Goal: Task Accomplishment & Management: Manage account settings

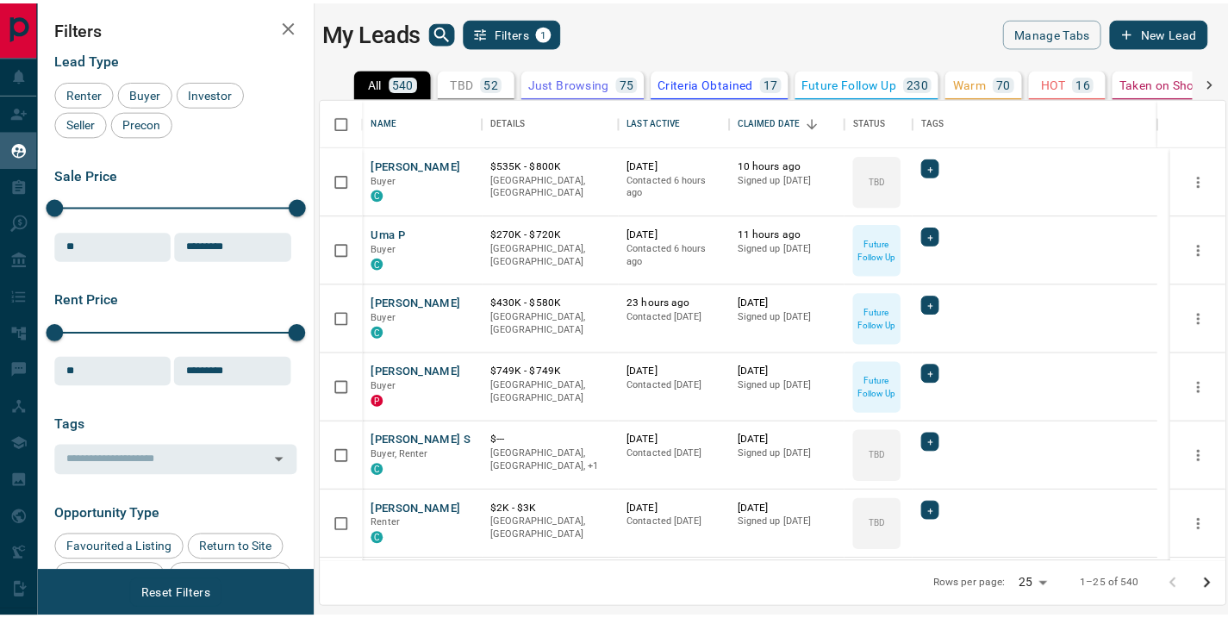
scroll to position [451, 902]
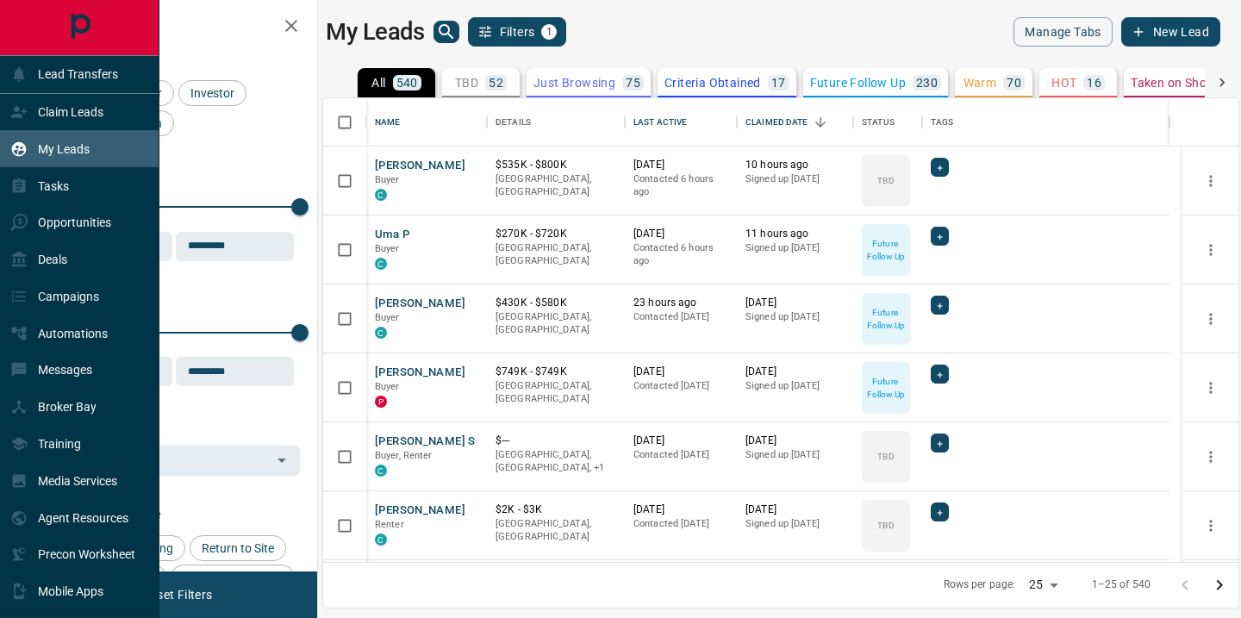
click at [62, 149] on p "My Leads" at bounding box center [64, 149] width 52 height 14
click at [73, 113] on p "Claim Leads" at bounding box center [70, 112] width 65 height 14
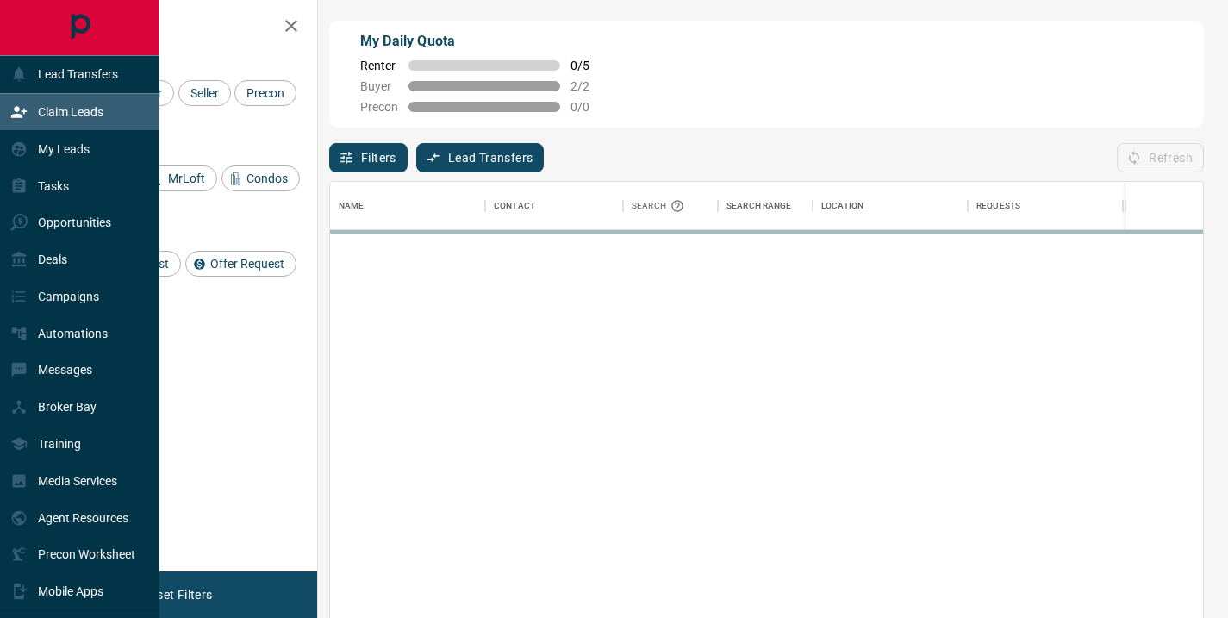
scroll to position [453, 860]
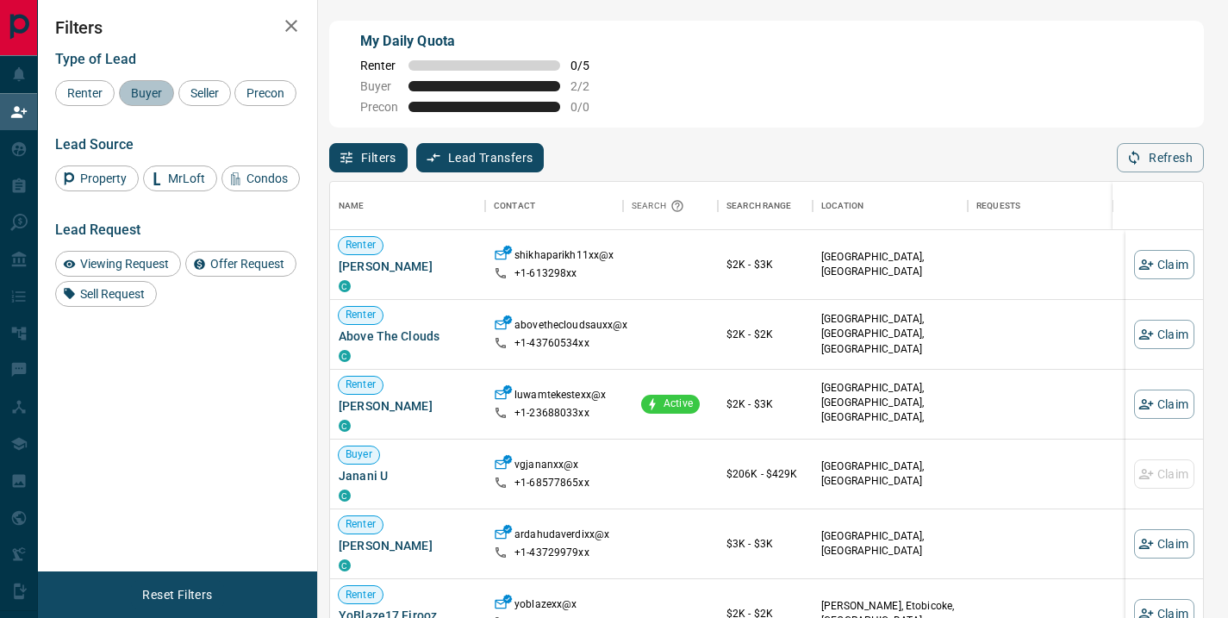
click at [132, 94] on span "Buyer" at bounding box center [146, 93] width 43 height 14
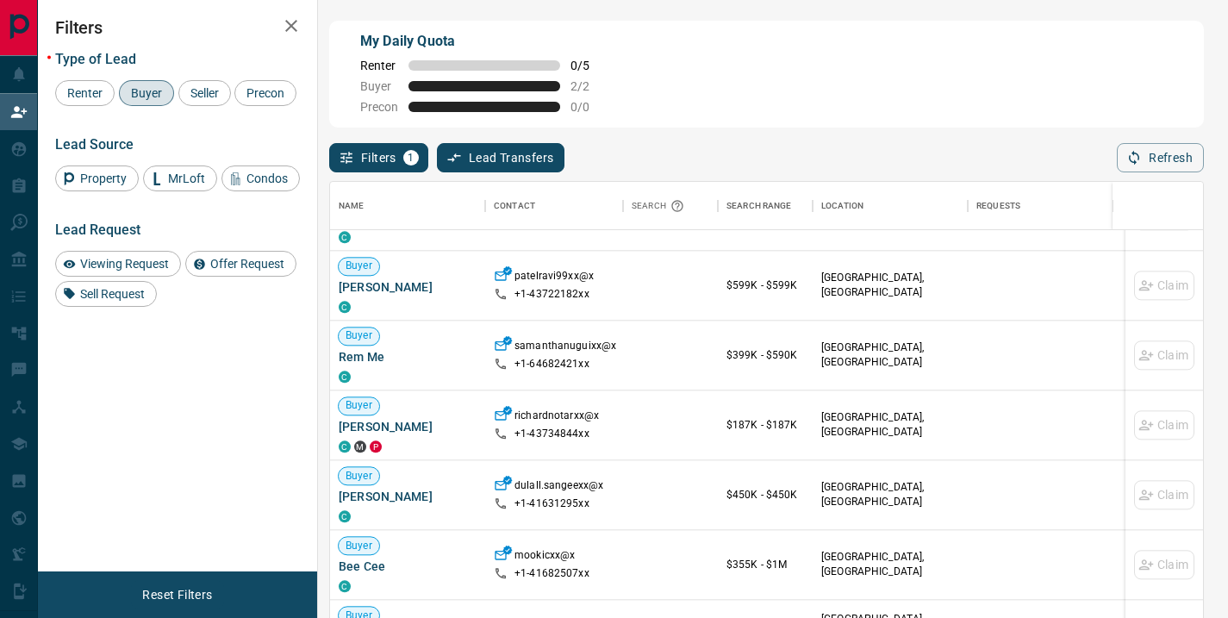
scroll to position [1758, 0]
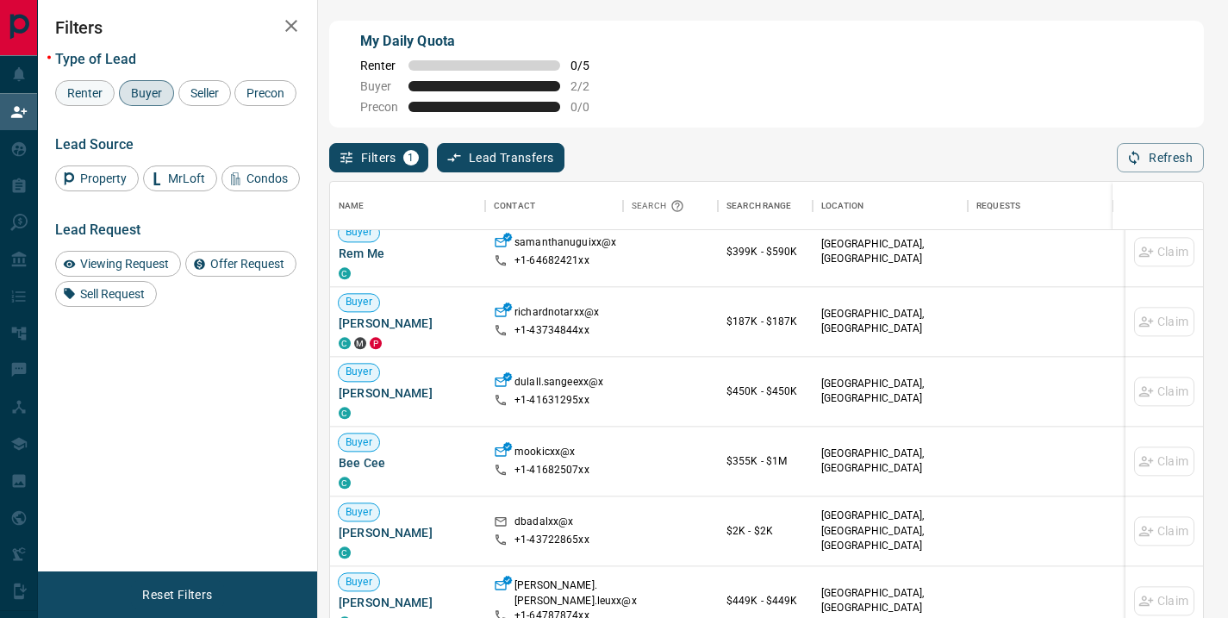
click at [74, 88] on span "Renter" at bounding box center [84, 93] width 47 height 14
click at [151, 92] on span "Buyer" at bounding box center [146, 93] width 43 height 14
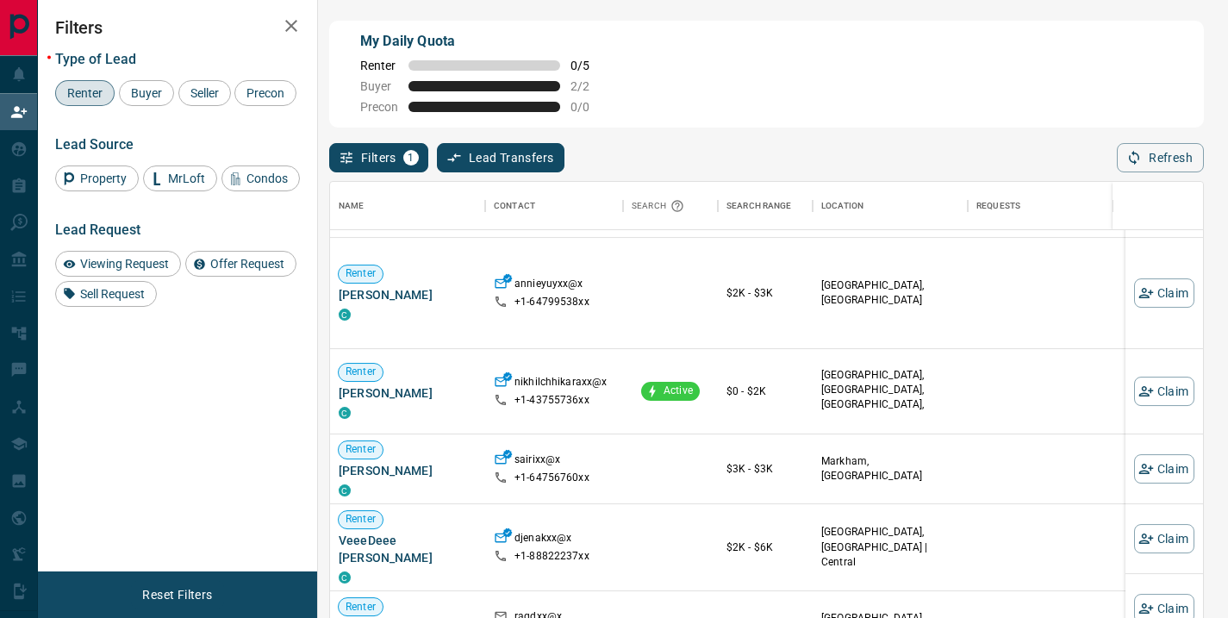
scroll to position [669, 0]
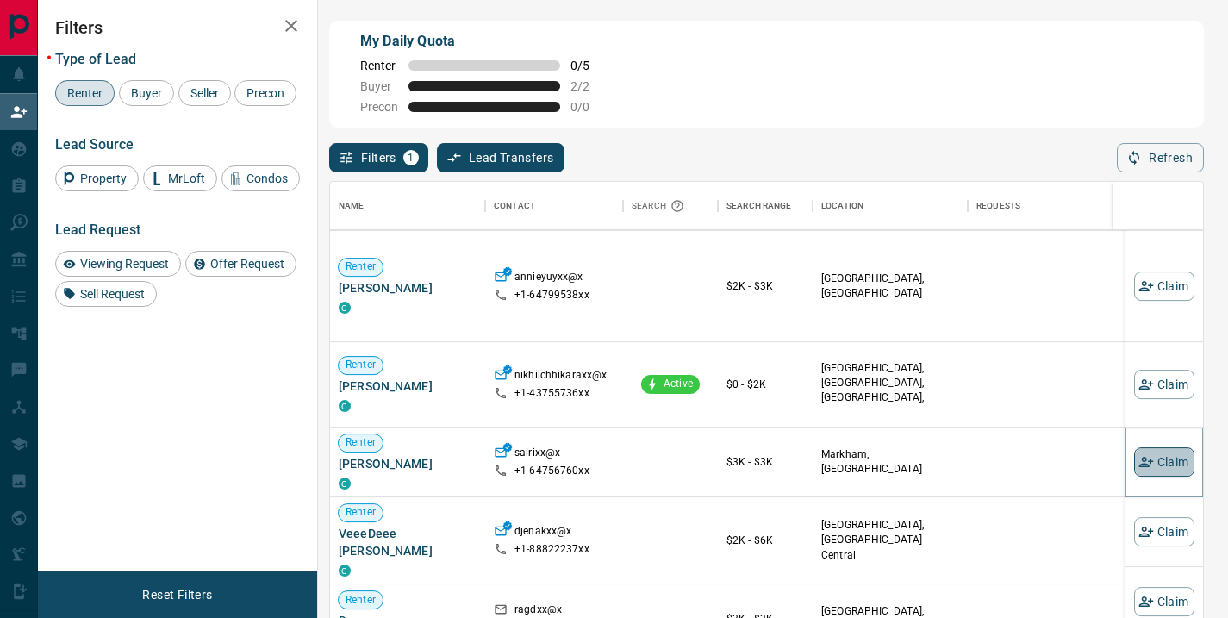
click at [1144, 458] on button "Claim" at bounding box center [1164, 461] width 60 height 29
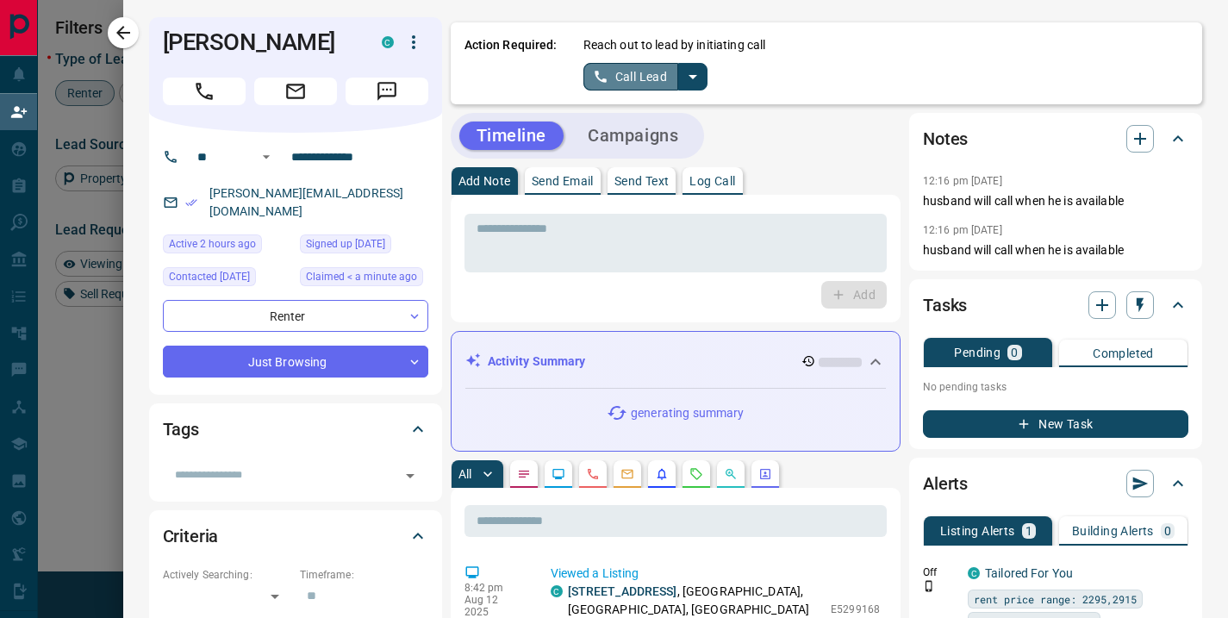
click at [629, 69] on button "Call Lead" at bounding box center [631, 77] width 96 height 28
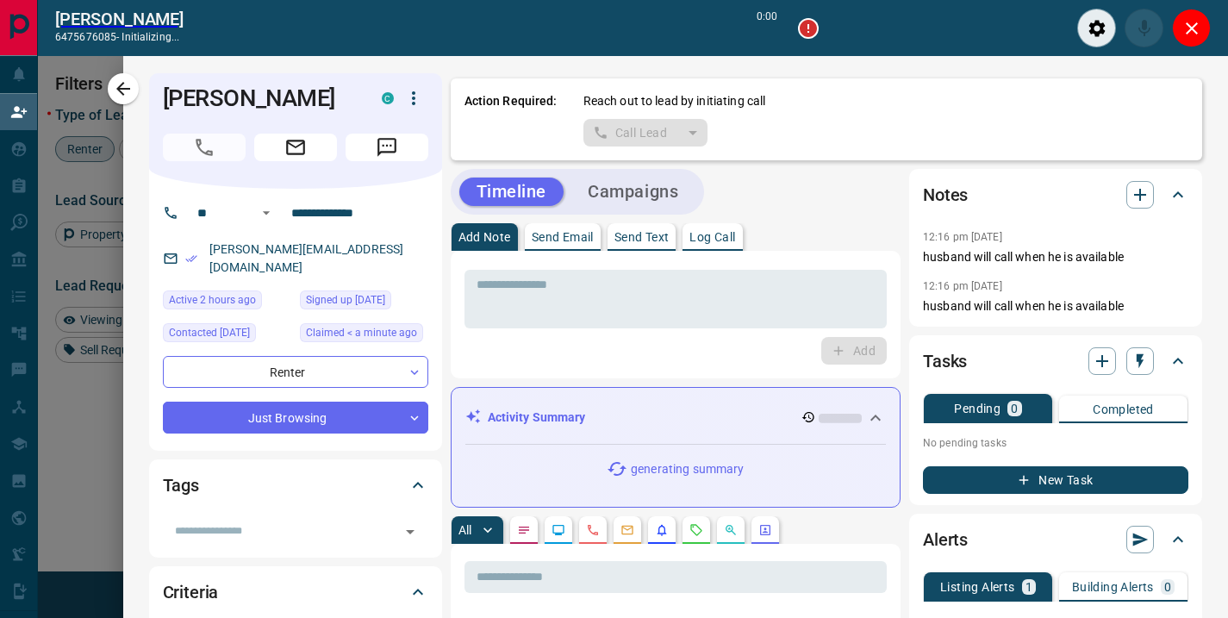
scroll to position [410, 860]
type input "*******"
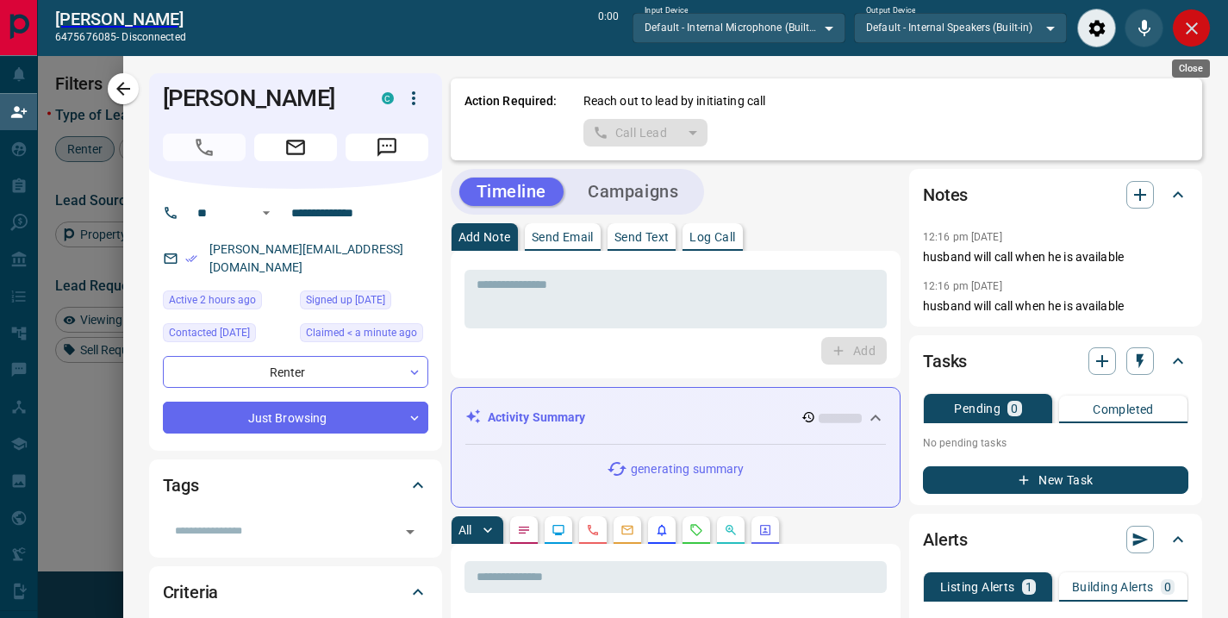
click at [1193, 34] on icon "Close" at bounding box center [1191, 28] width 21 height 21
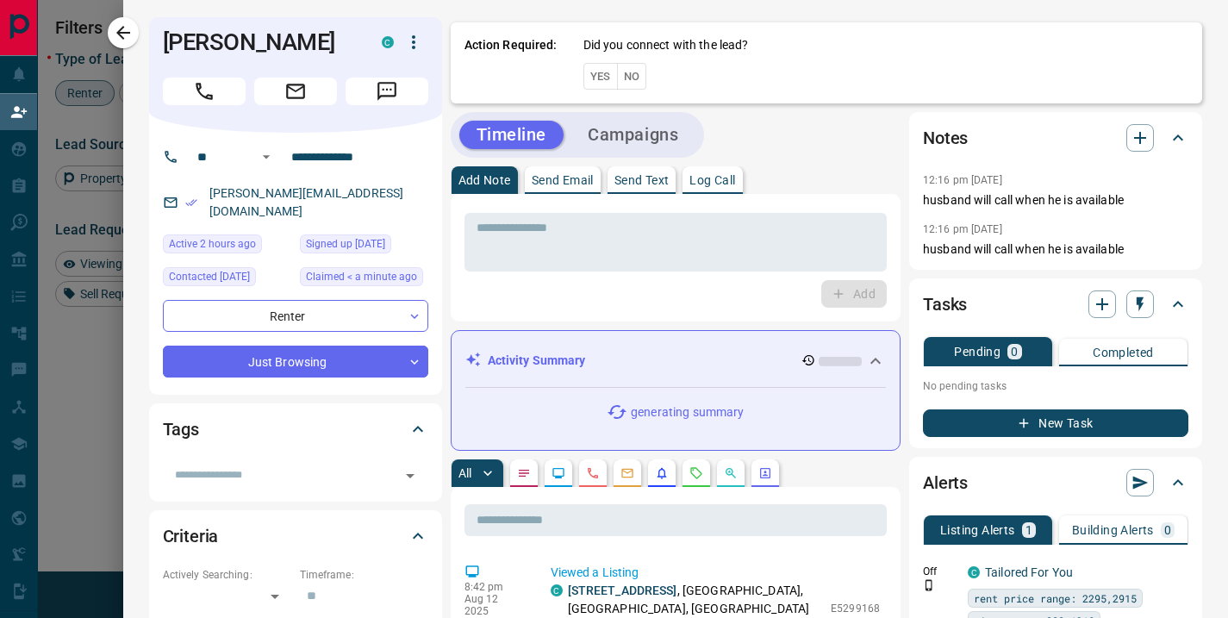
scroll to position [453, 860]
click at [628, 66] on button "No" at bounding box center [632, 76] width 30 height 27
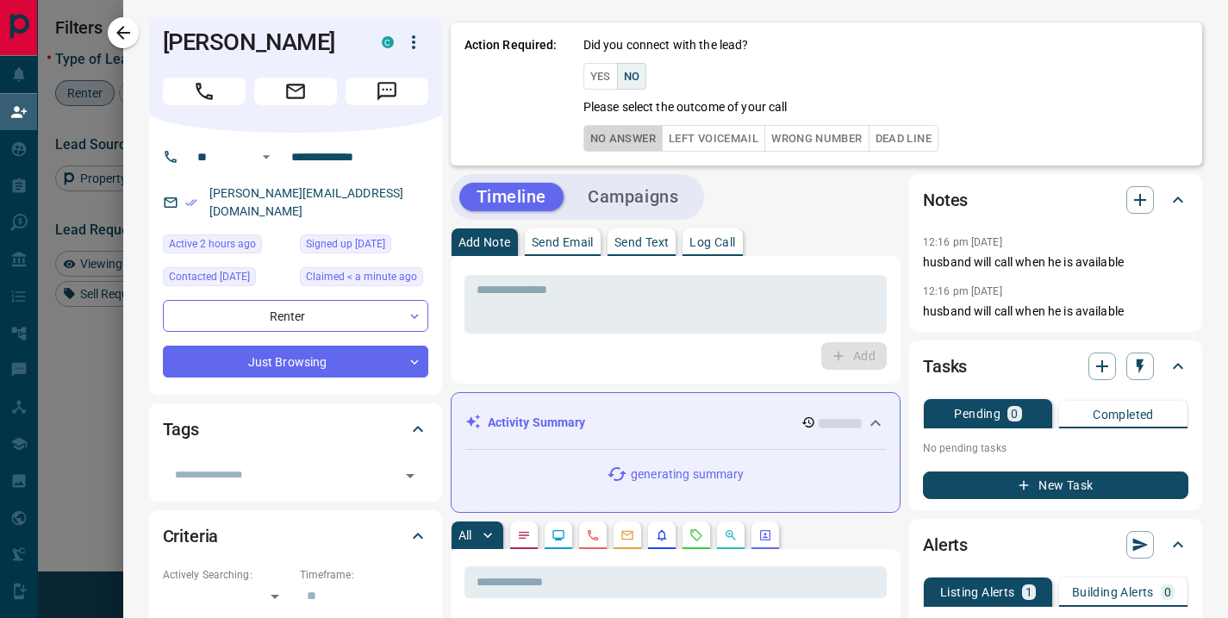
click at [619, 143] on button "No Answer" at bounding box center [622, 138] width 79 height 27
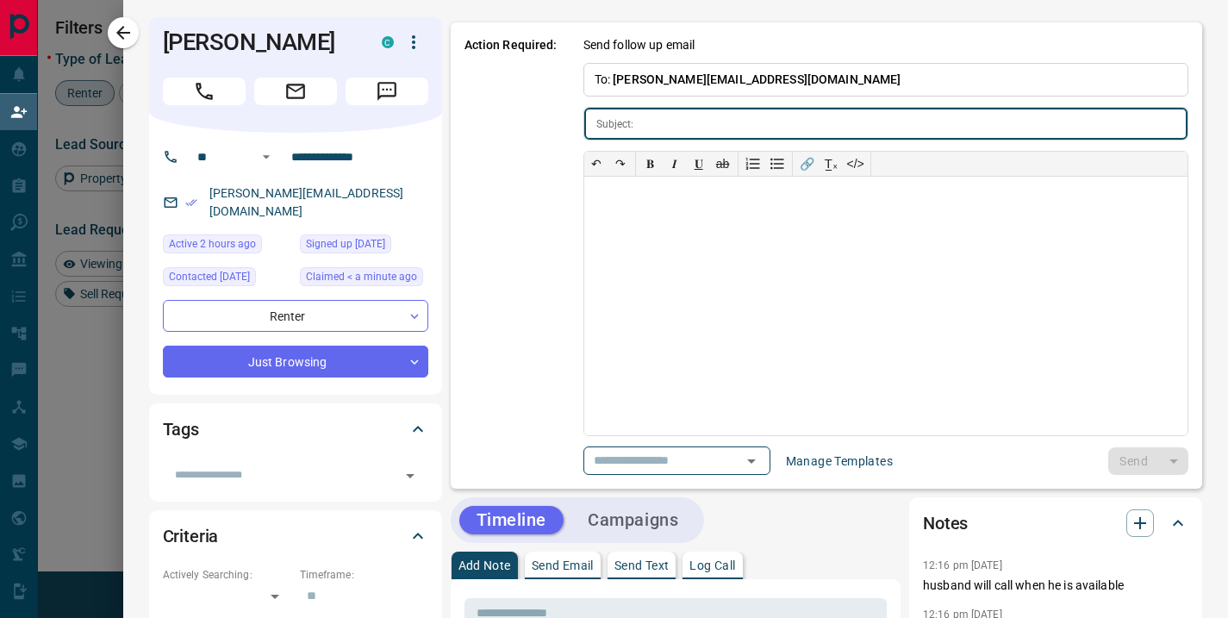
type input "**********"
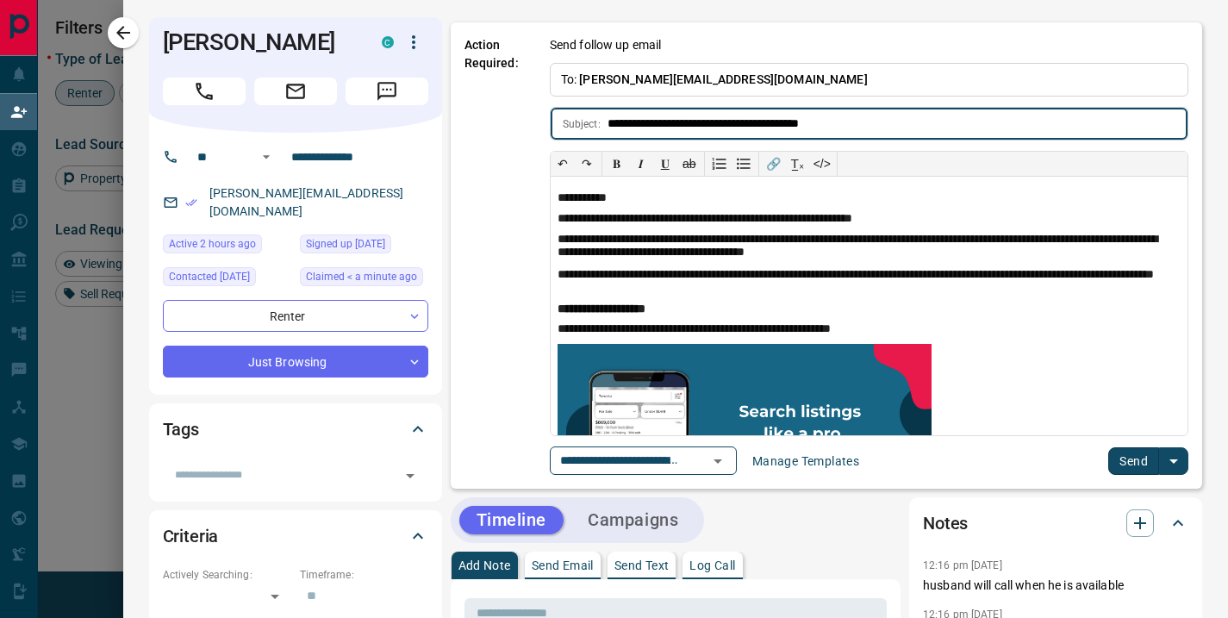
click at [1110, 460] on button "Send" at bounding box center [1133, 461] width 51 height 28
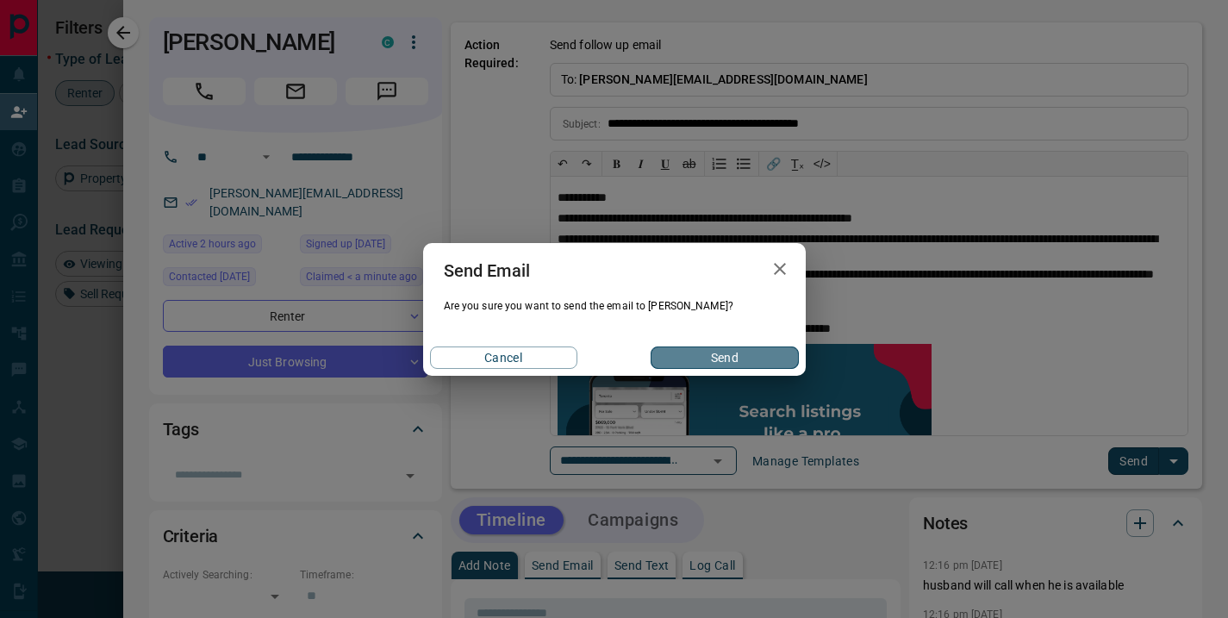
click at [705, 358] on button "Send" at bounding box center [723, 357] width 147 height 22
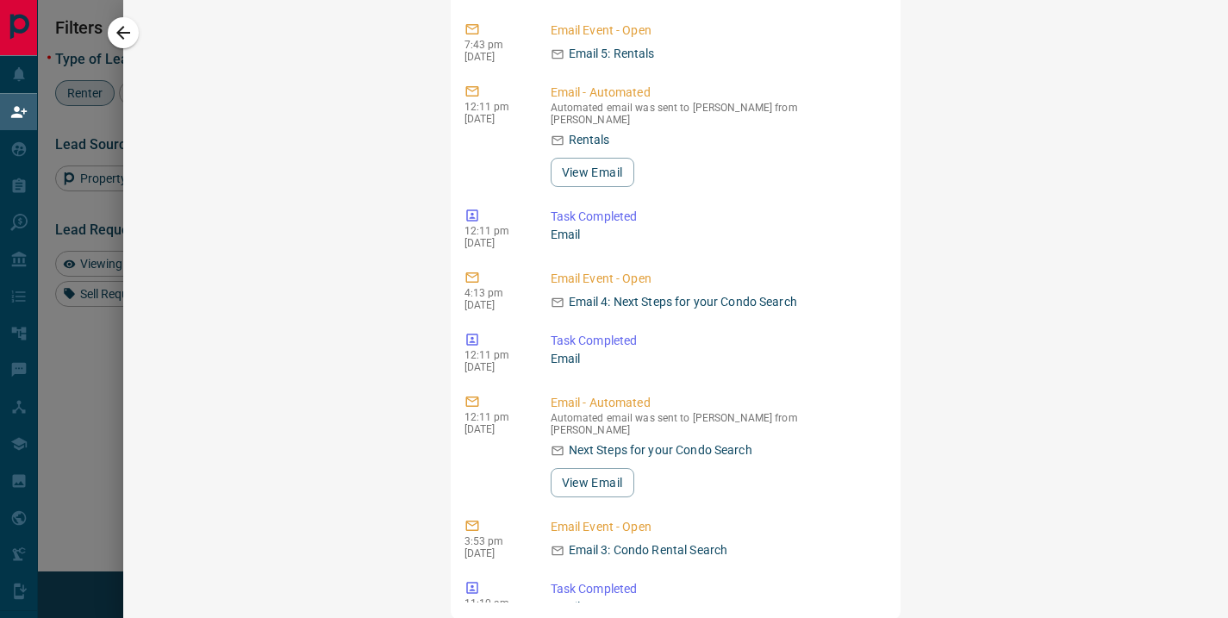
scroll to position [630, 0]
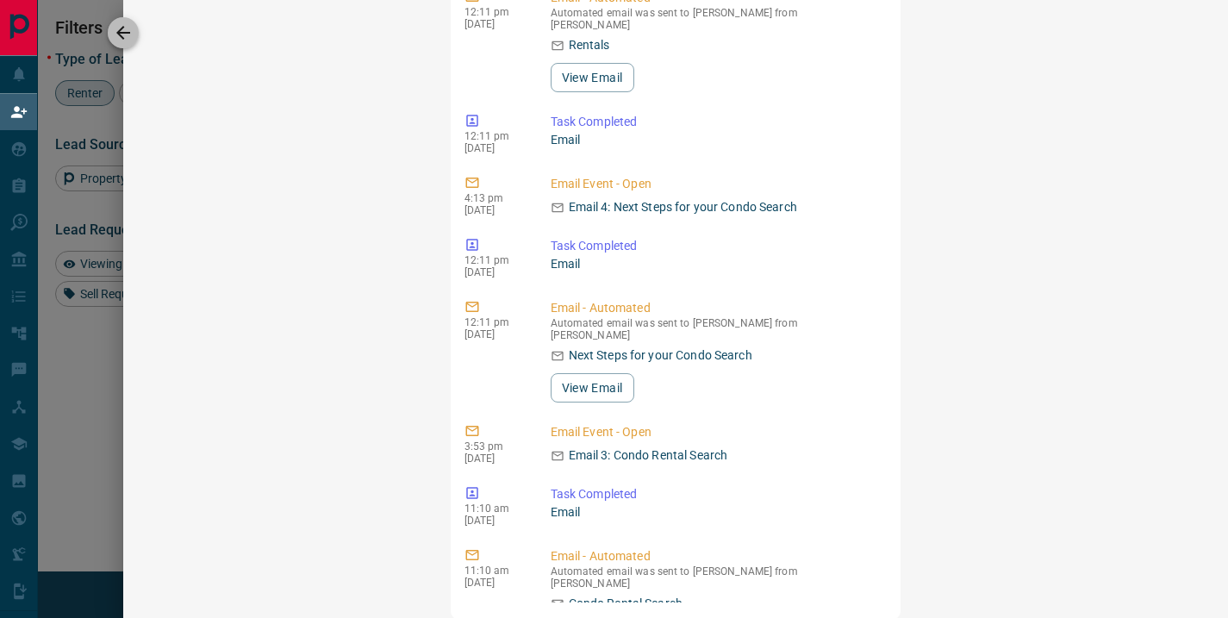
click at [121, 30] on icon "button" at bounding box center [123, 33] width 14 height 14
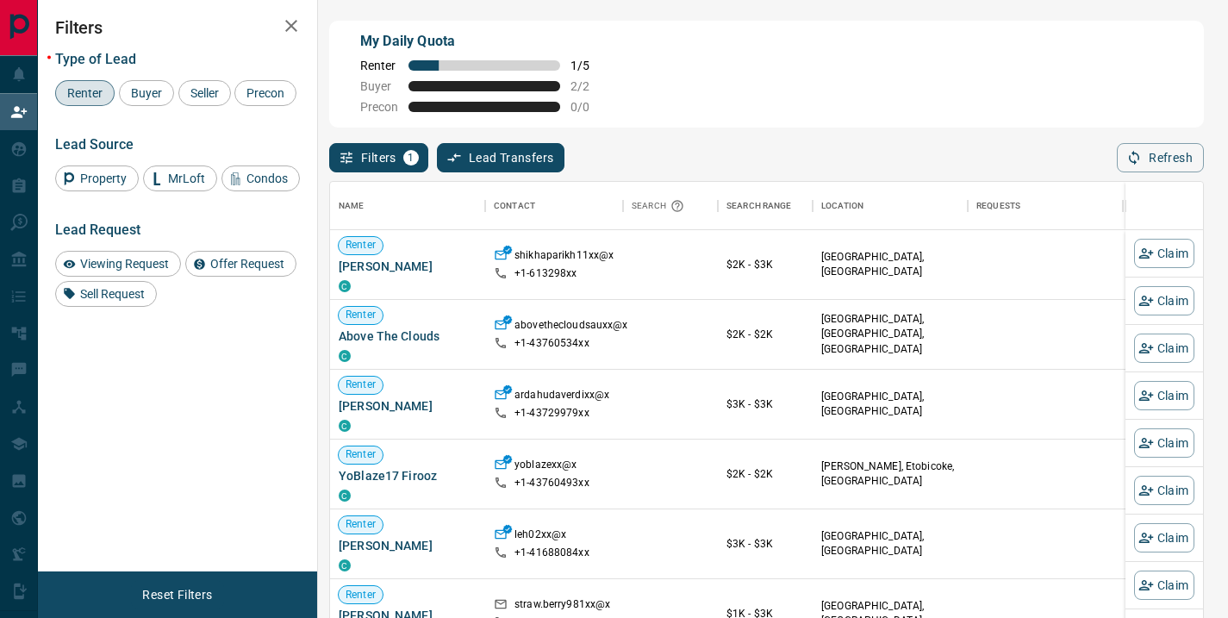
scroll to position [453, 860]
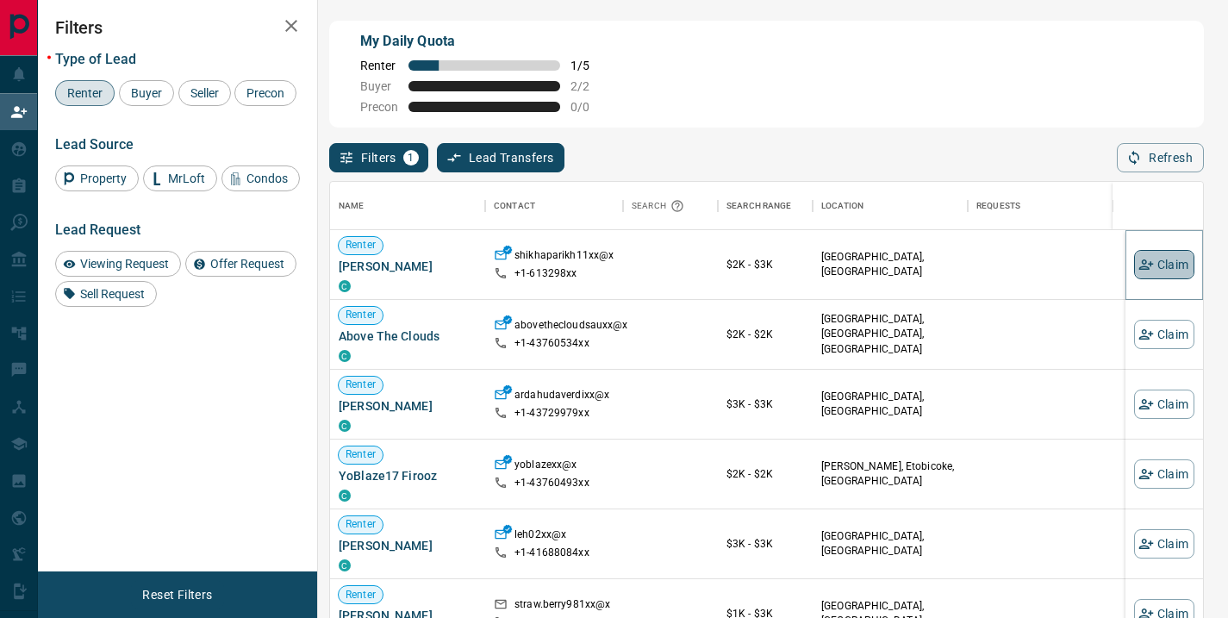
click at [1150, 265] on button "Claim" at bounding box center [1164, 264] width 60 height 29
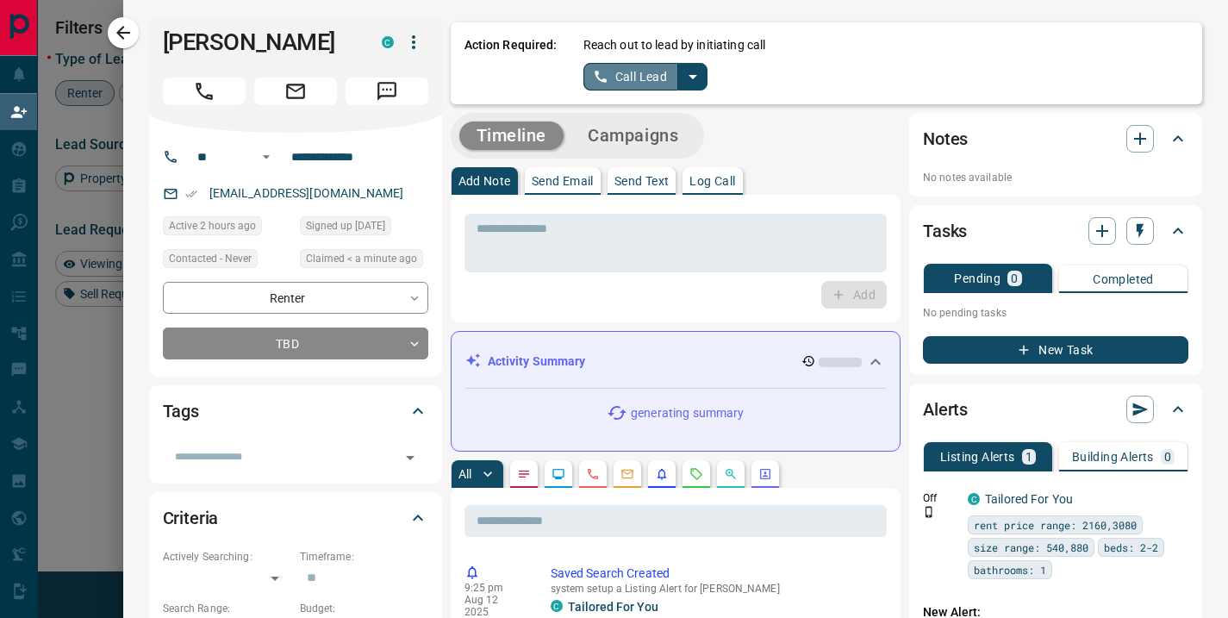
click at [636, 71] on button "Call Lead" at bounding box center [631, 77] width 96 height 28
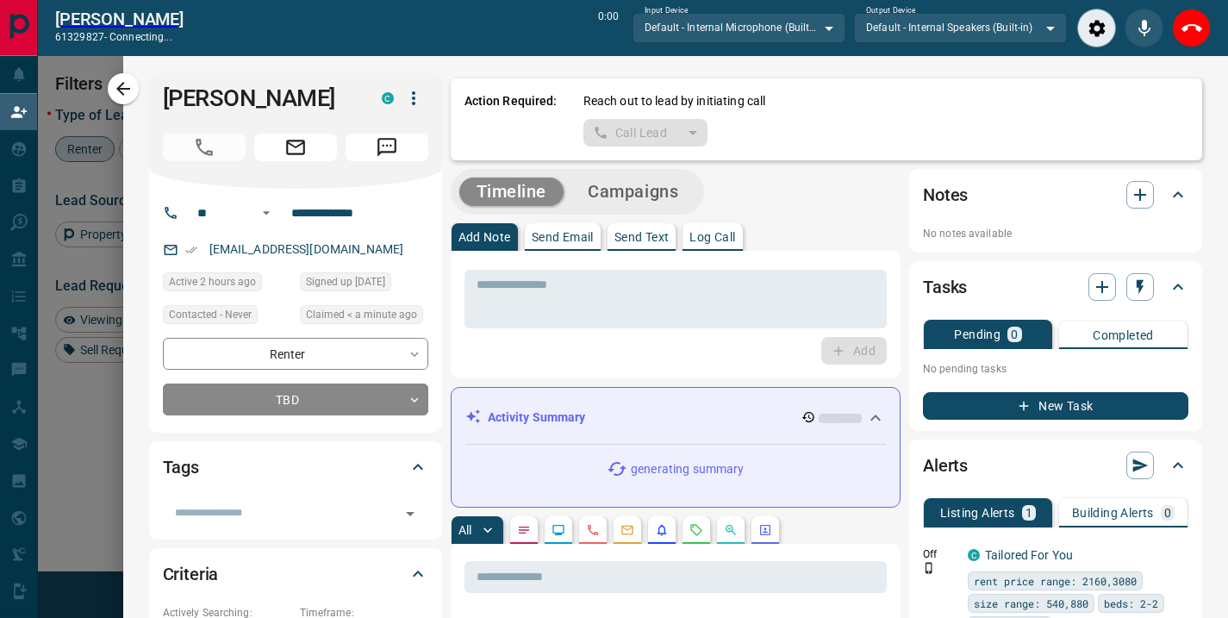
scroll to position [410, 860]
click at [1191, 34] on icon "Close" at bounding box center [1191, 28] width 21 height 21
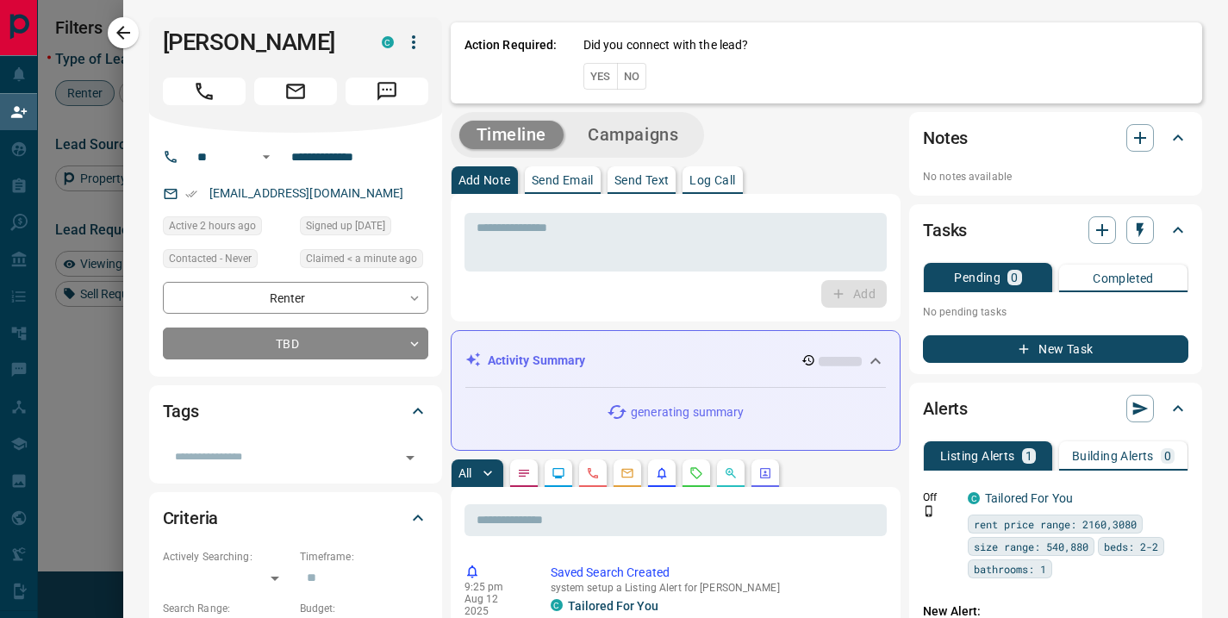
scroll to position [453, 860]
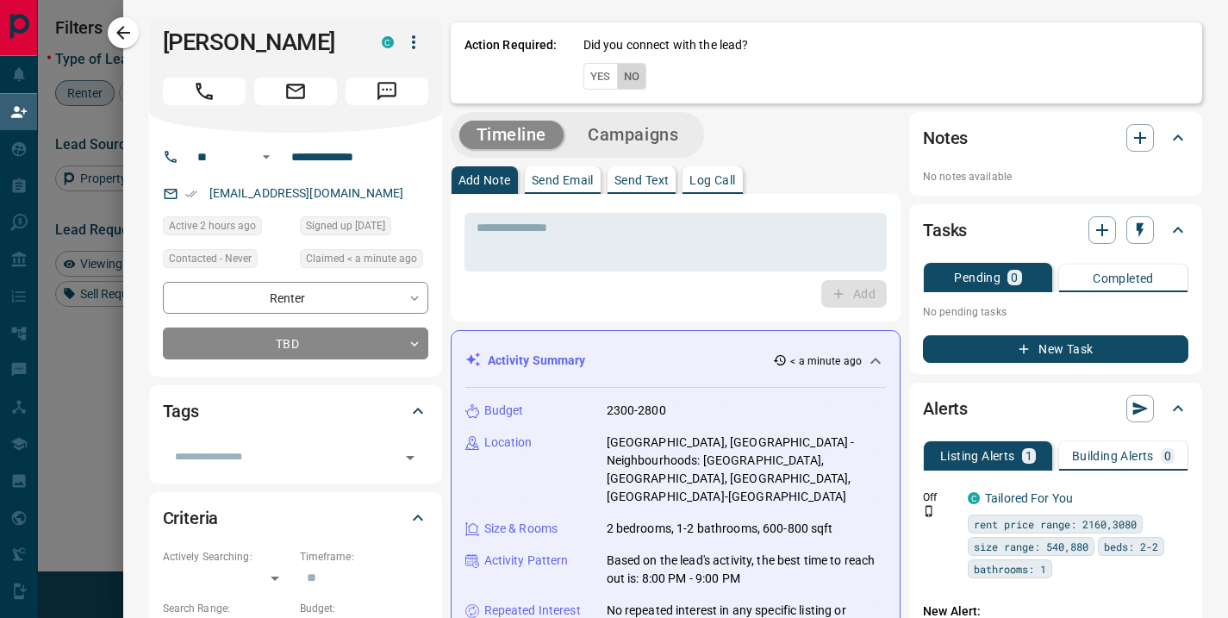
click at [624, 76] on button "No" at bounding box center [632, 76] width 30 height 27
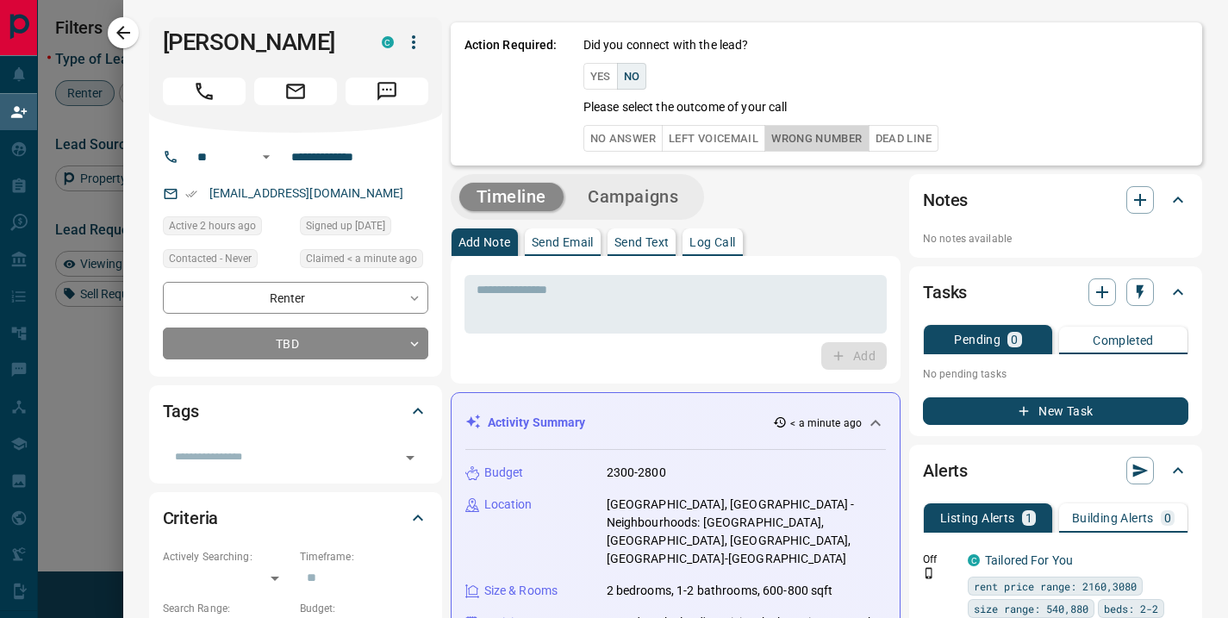
click at [829, 139] on button "Wrong Number" at bounding box center [816, 138] width 104 height 27
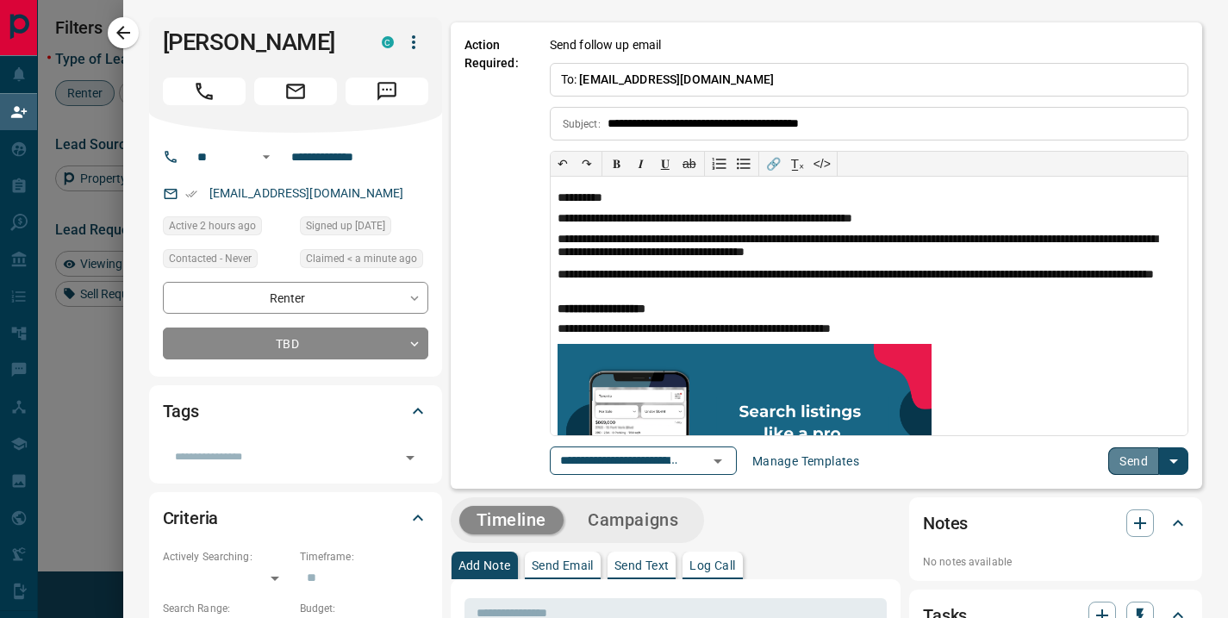
click at [1125, 459] on button "Send" at bounding box center [1133, 461] width 51 height 28
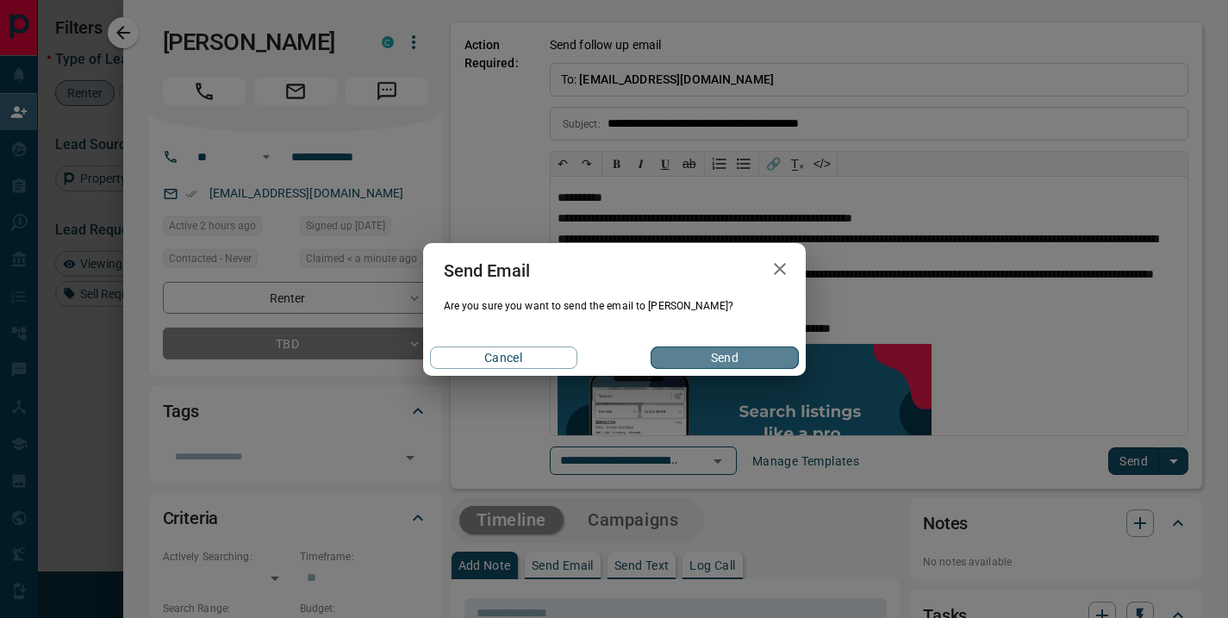
click at [710, 355] on button "Send" at bounding box center [723, 357] width 147 height 22
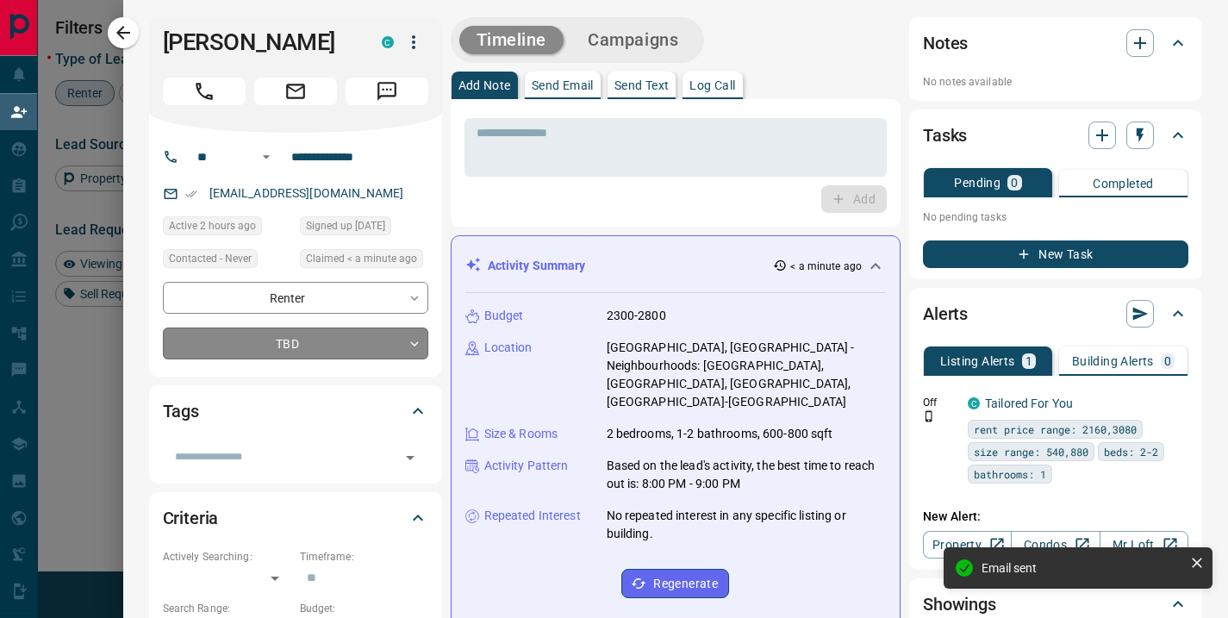
click at [401, 346] on body "Lead Transfers Claim Leads My Leads Tasks Opportunities Deals Campaigns Automat…" at bounding box center [614, 264] width 1228 height 529
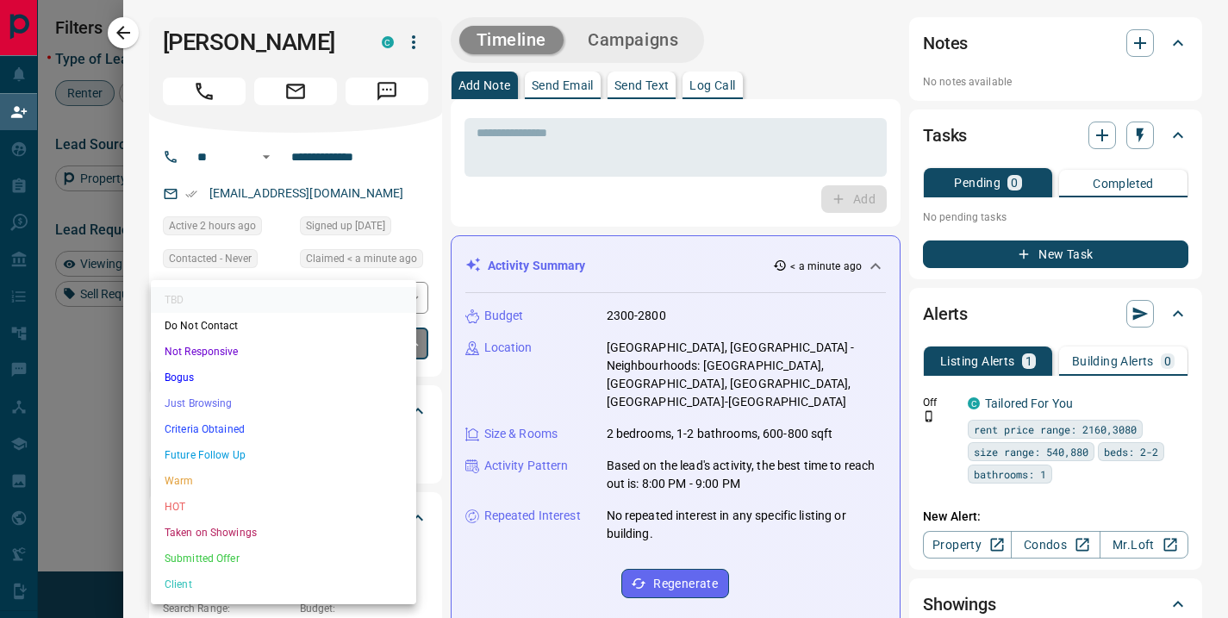
drag, startPoint x: 238, startPoint y: 454, endPoint x: 246, endPoint y: 370, distance: 84.0
click at [246, 370] on ul "TBD Do Not Contact Not Responsive Bogus Just Browsing Criteria Obtained Future …" at bounding box center [283, 442] width 265 height 324
click at [187, 375] on li "Bogus" at bounding box center [283, 377] width 265 height 26
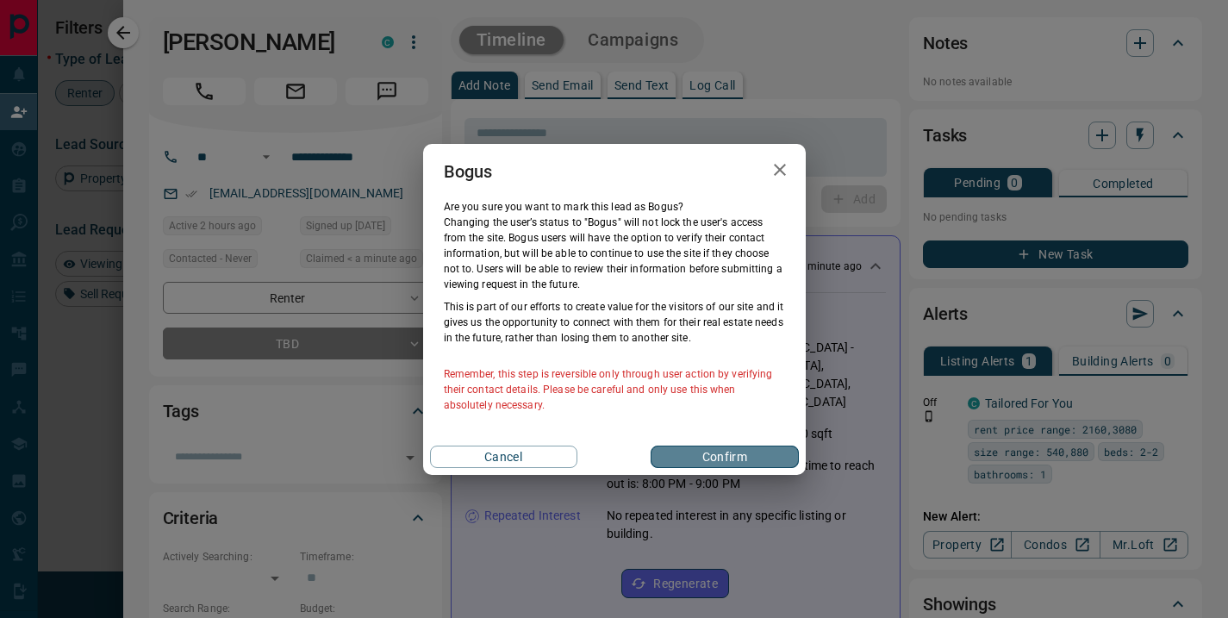
click at [705, 451] on button "Confirm" at bounding box center [723, 456] width 147 height 22
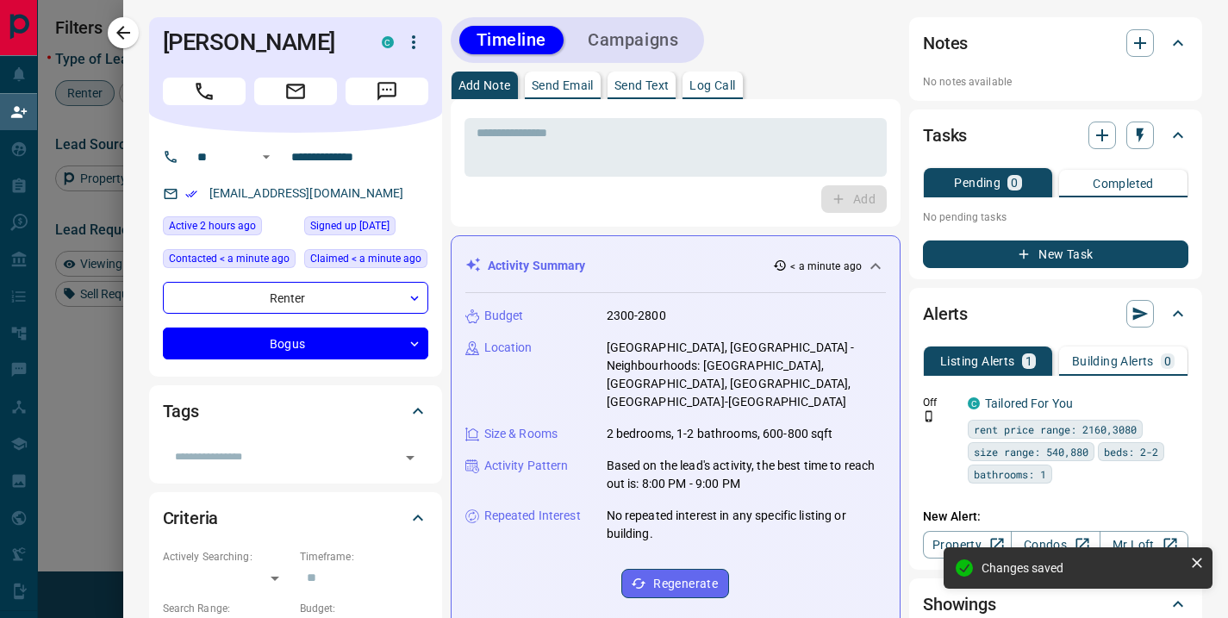
type input "**********"
type input "*"
click at [123, 26] on icon "button" at bounding box center [123, 33] width 14 height 14
